Goal: Task Accomplishment & Management: Use online tool/utility

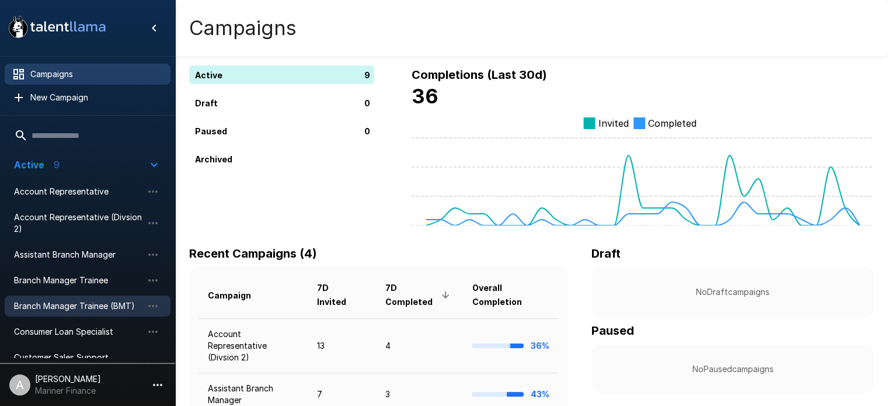
click at [96, 302] on span "Branch Manager Trainee (BMT)" at bounding box center [78, 306] width 128 height 12
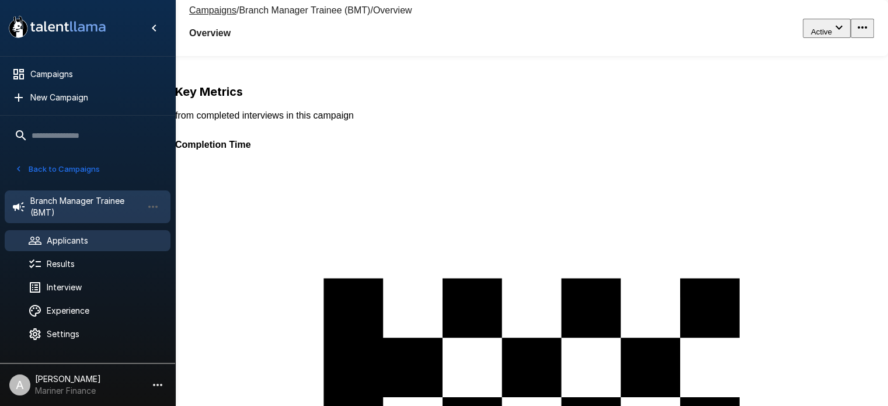
click at [77, 244] on span "Applicants" at bounding box center [104, 241] width 114 height 12
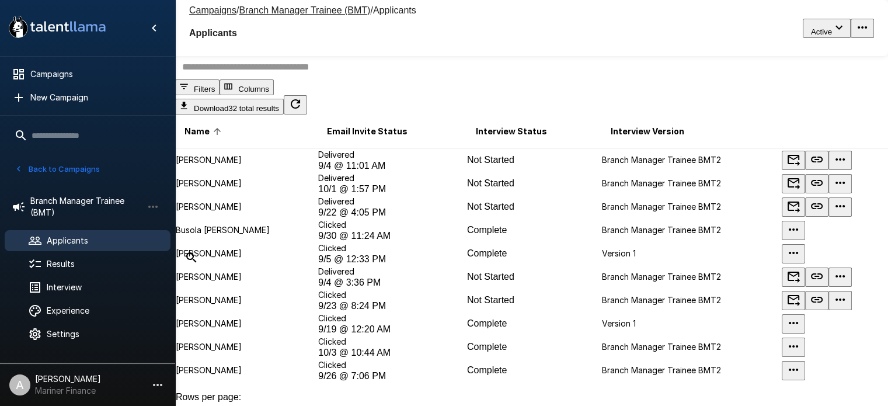
click at [276, 54] on button "Upload from My Computer" at bounding box center [225, 48] width 100 height 12
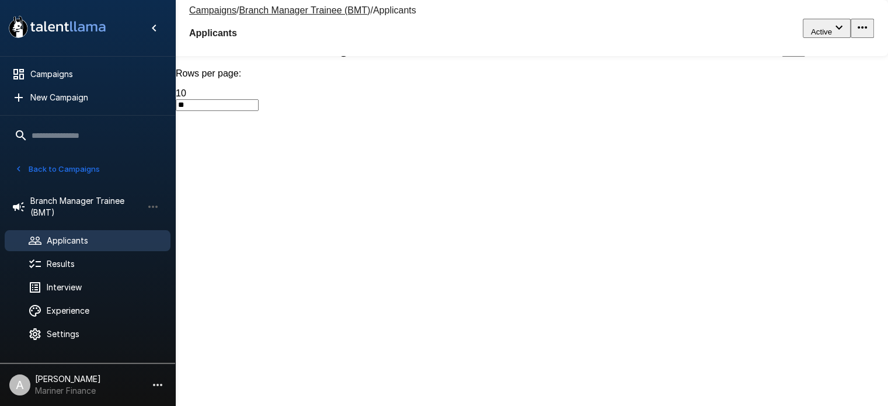
scroll to position [325, 0]
